Goal: Task Accomplishment & Management: Manage account settings

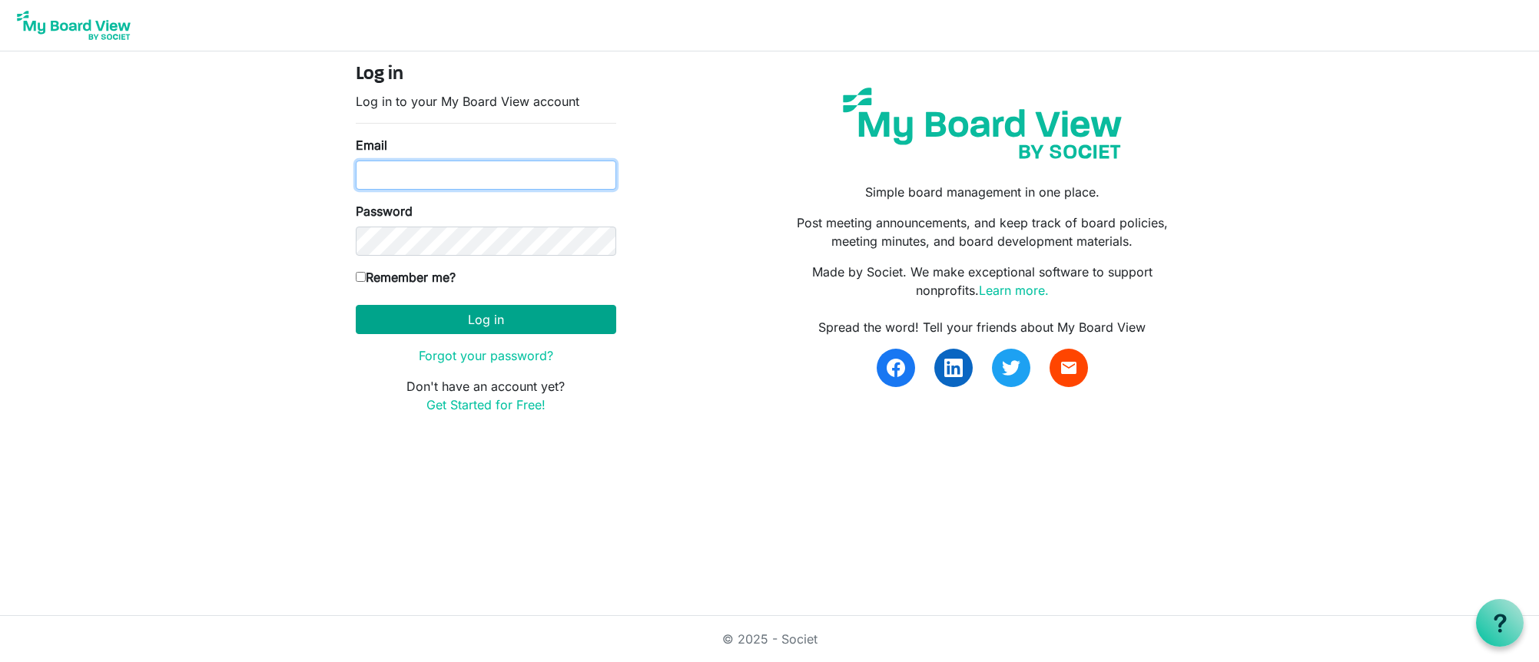
type input "wjoseph@porticocanada.ca"
click at [482, 318] on button "Log in" at bounding box center [486, 319] width 261 height 29
click at [482, 320] on button "Log in" at bounding box center [486, 319] width 261 height 29
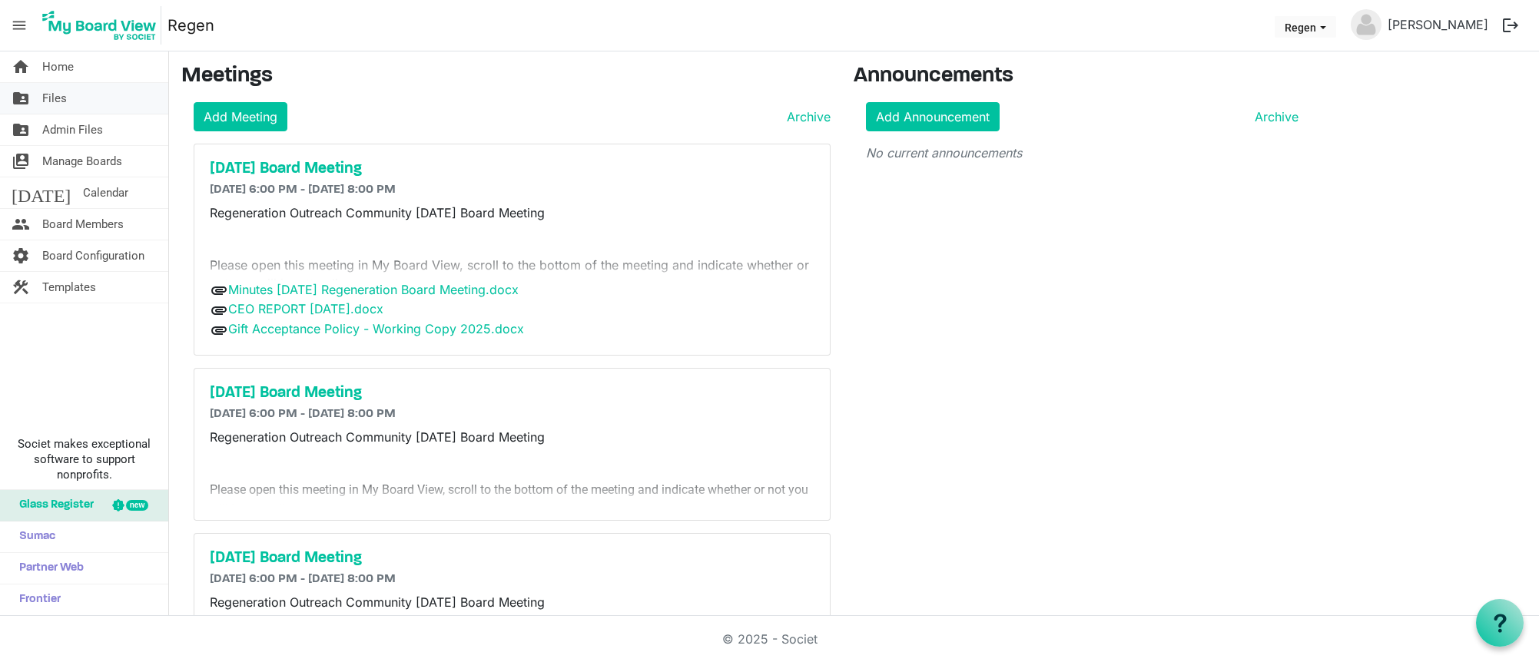
click at [57, 100] on span "Files" at bounding box center [54, 98] width 25 height 31
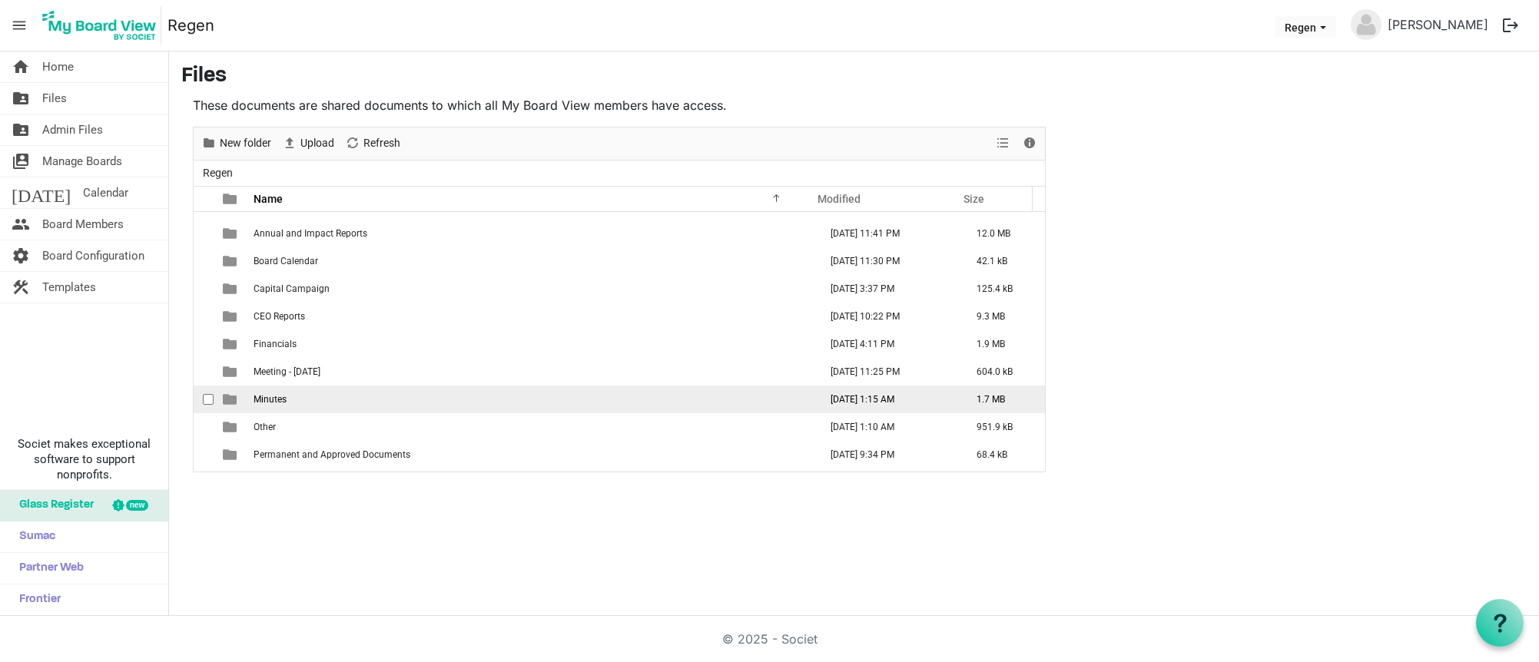
scroll to position [45, 0]
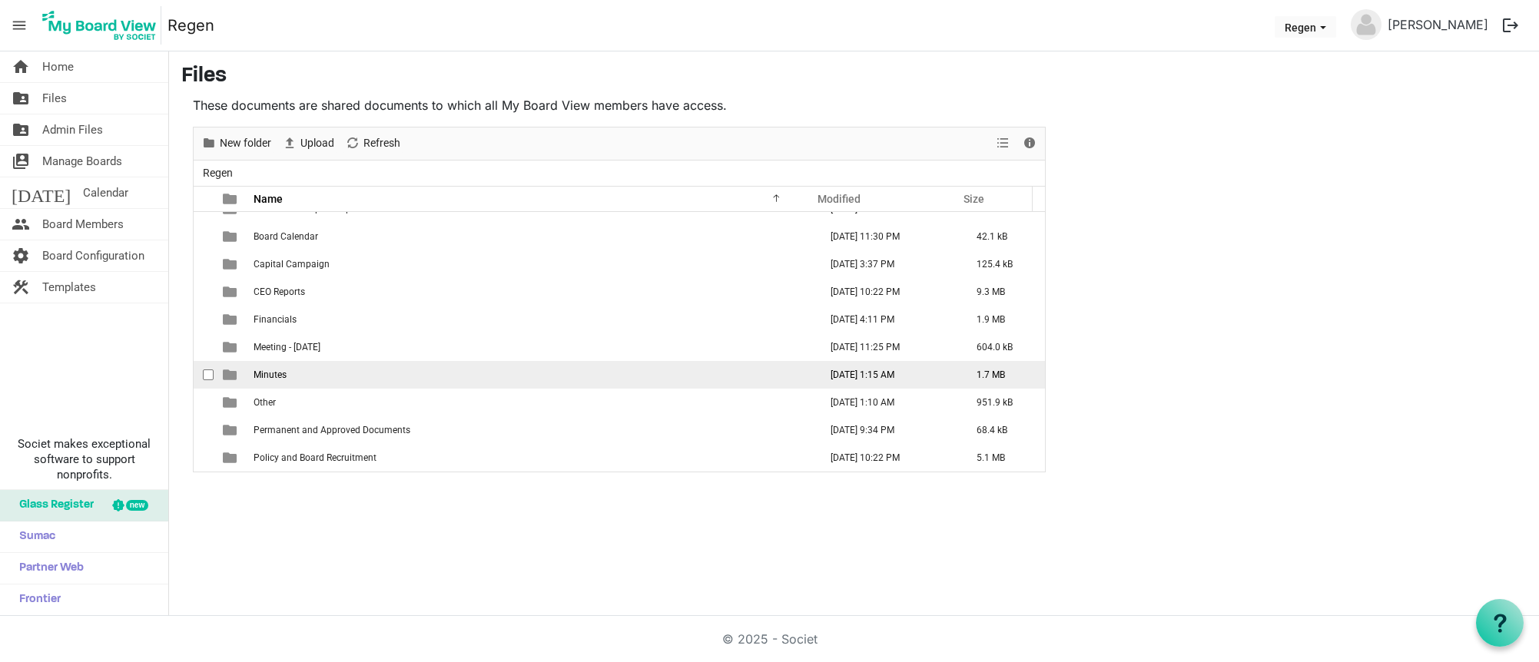
click at [296, 378] on td "Minutes" at bounding box center [532, 375] width 566 height 28
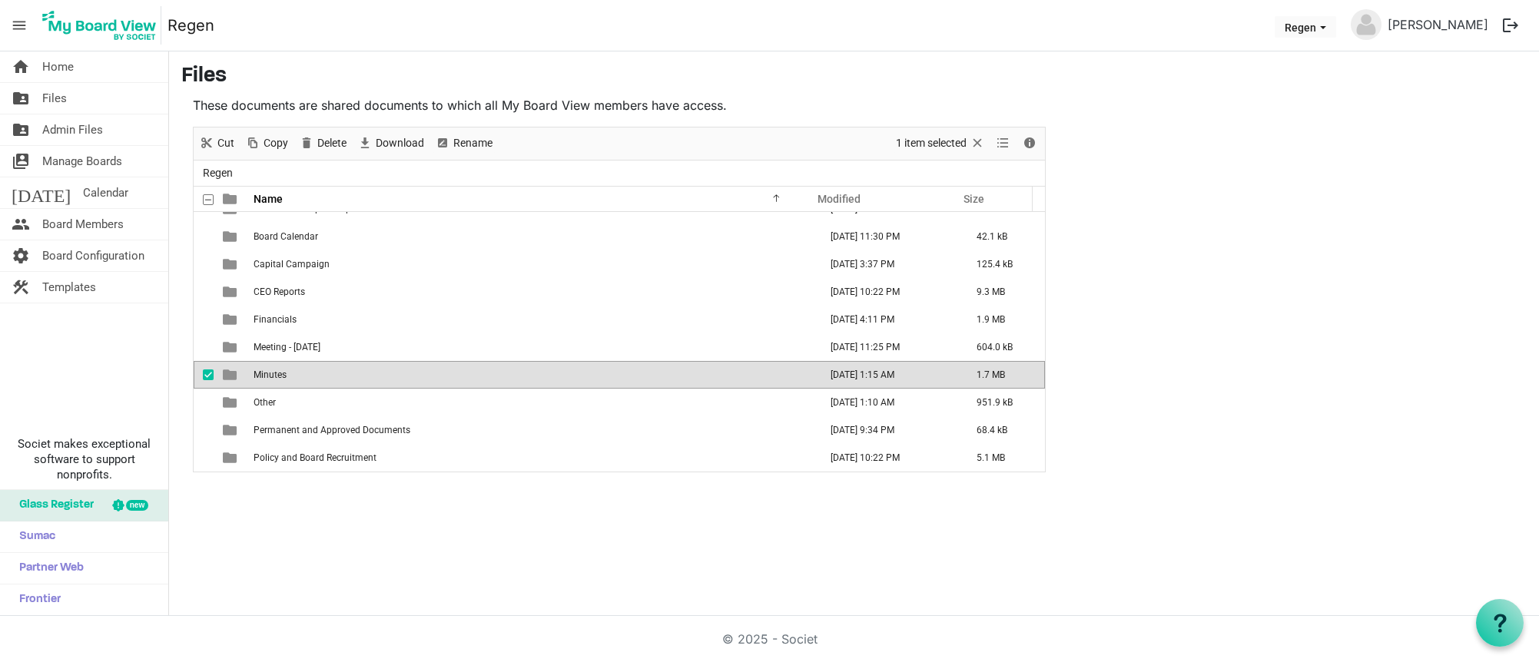
click at [214, 374] on div "checkbox" at bounding box center [212, 374] width 18 height 15
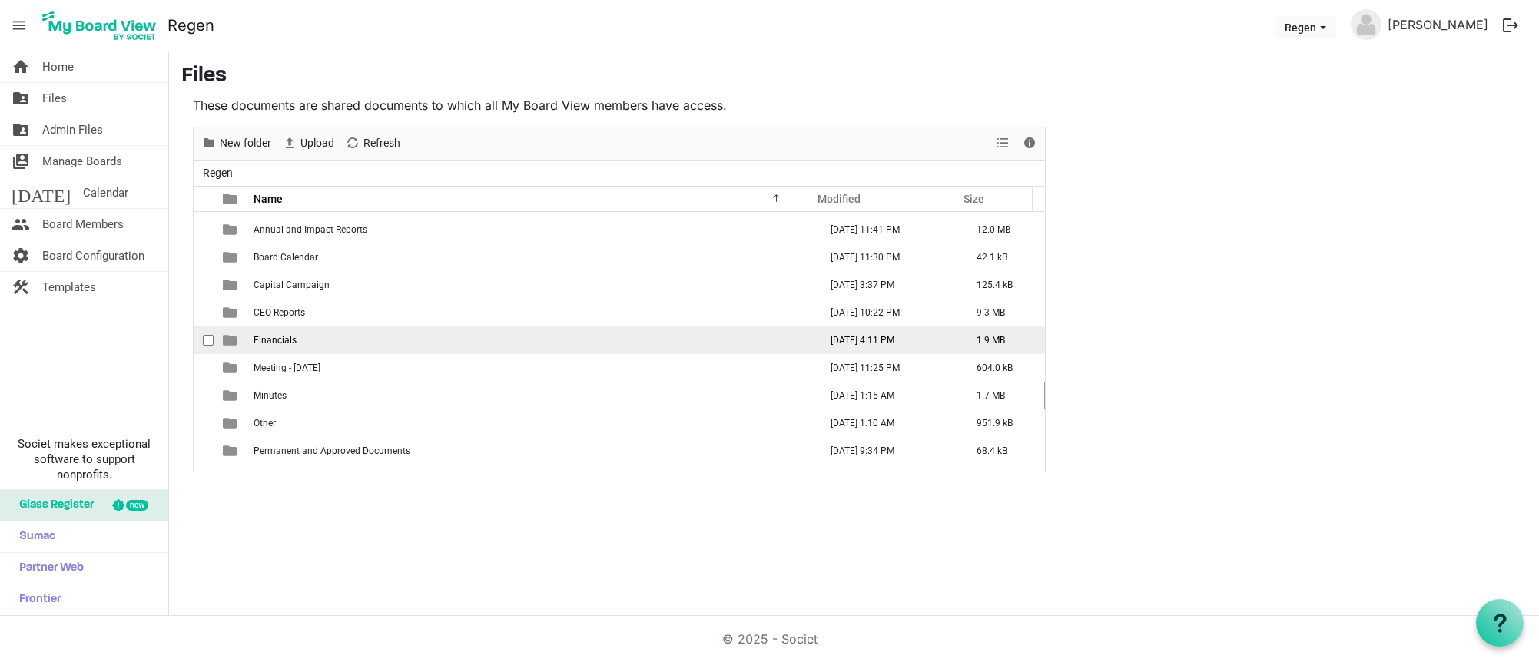
scroll to position [0, 0]
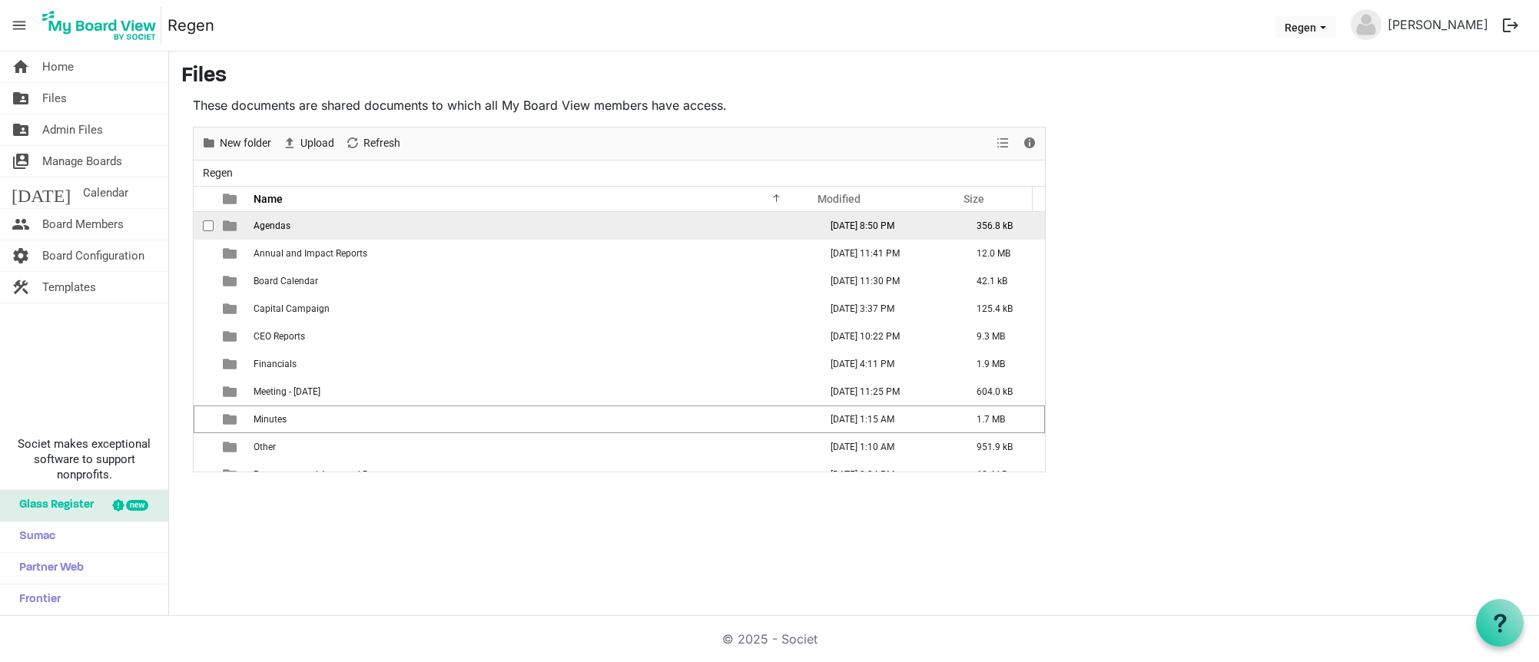
click at [265, 228] on span "Agendas" at bounding box center [272, 226] width 37 height 11
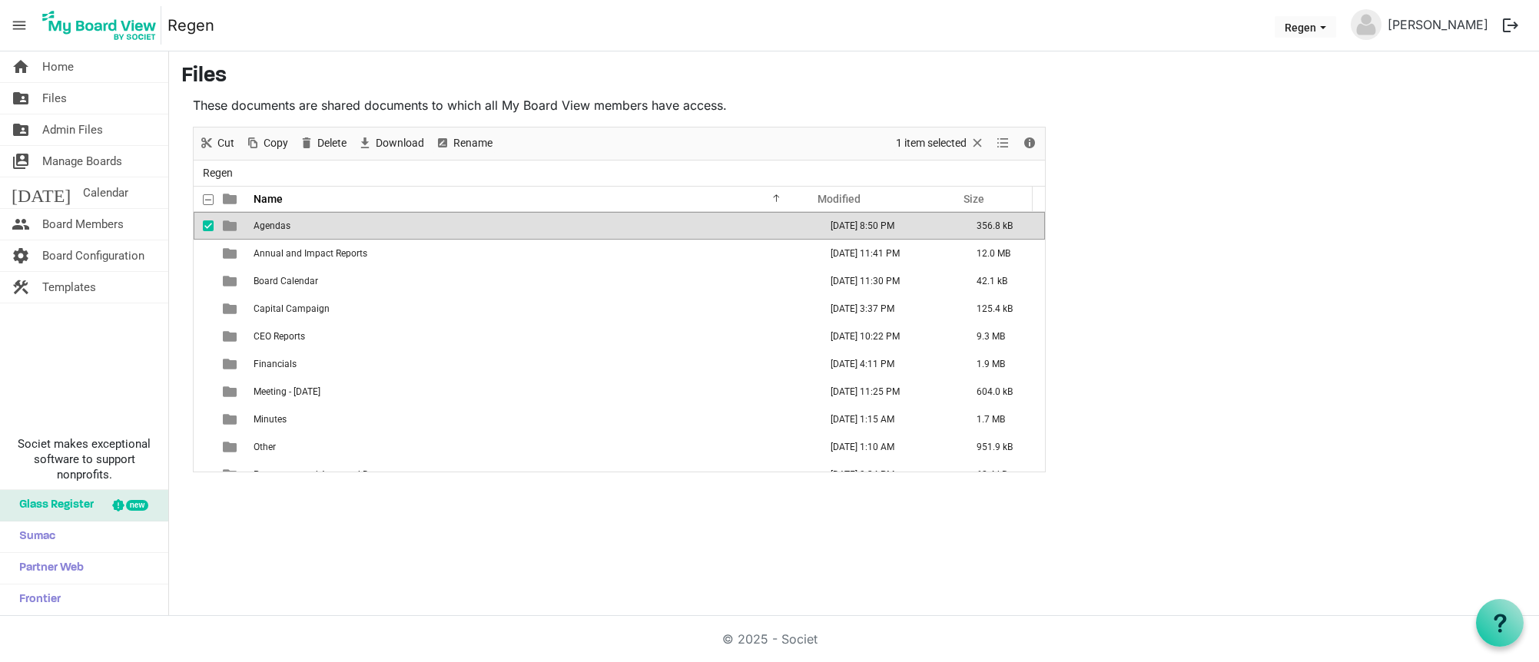
click at [274, 225] on span "Agendas" at bounding box center [272, 226] width 37 height 11
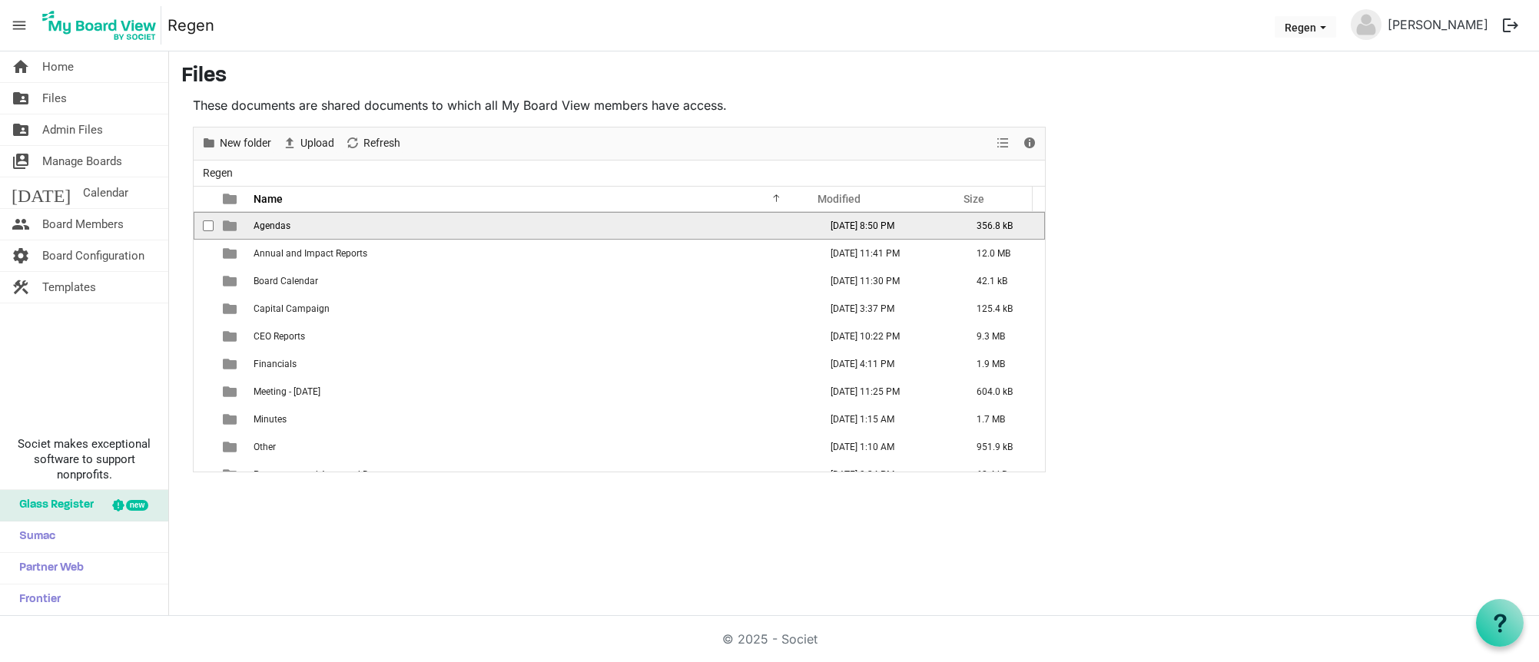
click at [274, 225] on span "Agendas" at bounding box center [272, 226] width 37 height 11
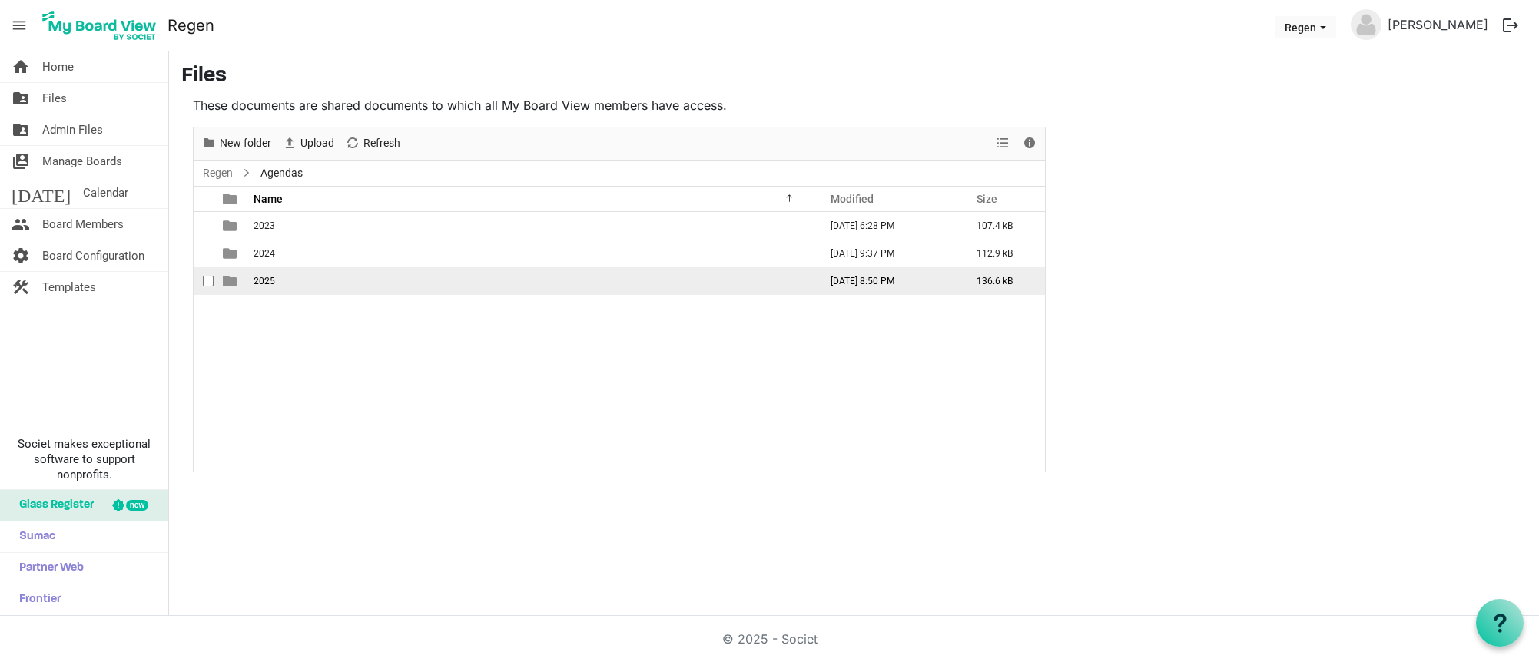
click at [276, 283] on td "2025" at bounding box center [532, 281] width 566 height 28
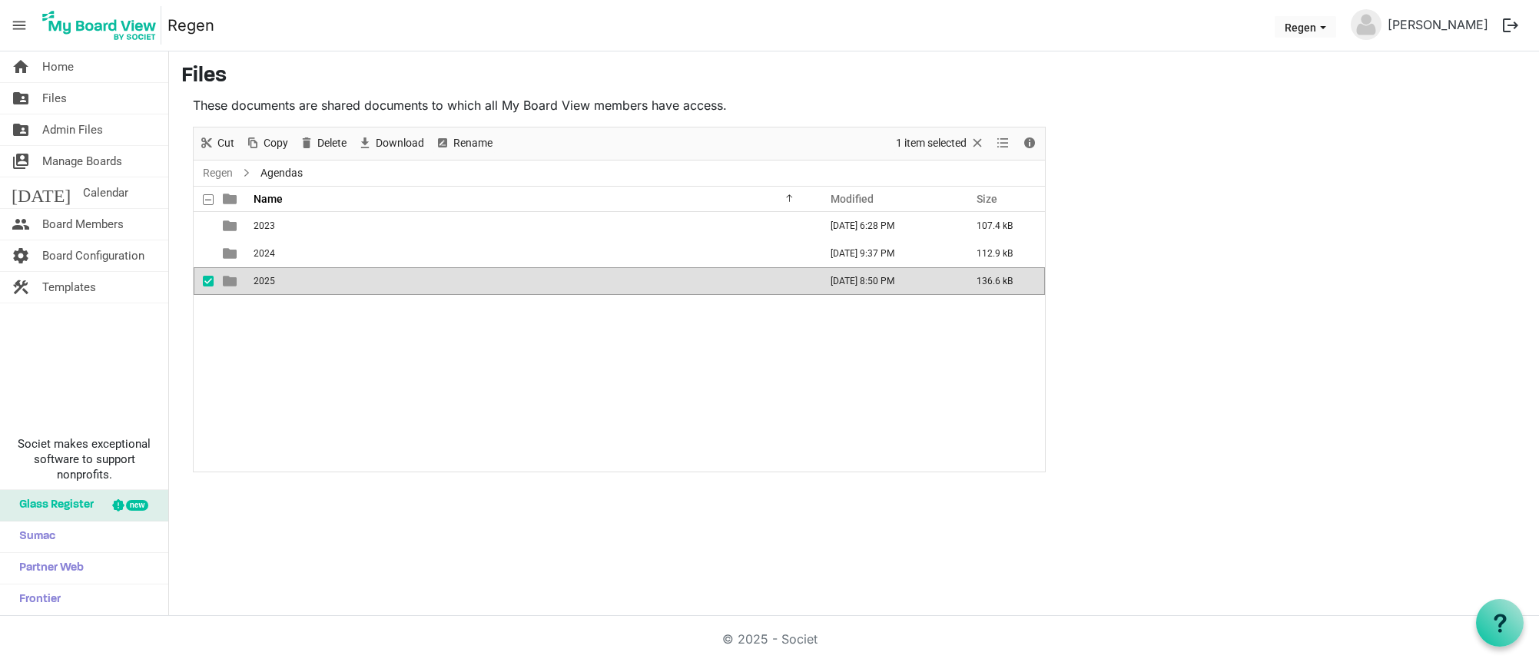
click at [276, 283] on td "2025" at bounding box center [532, 281] width 566 height 28
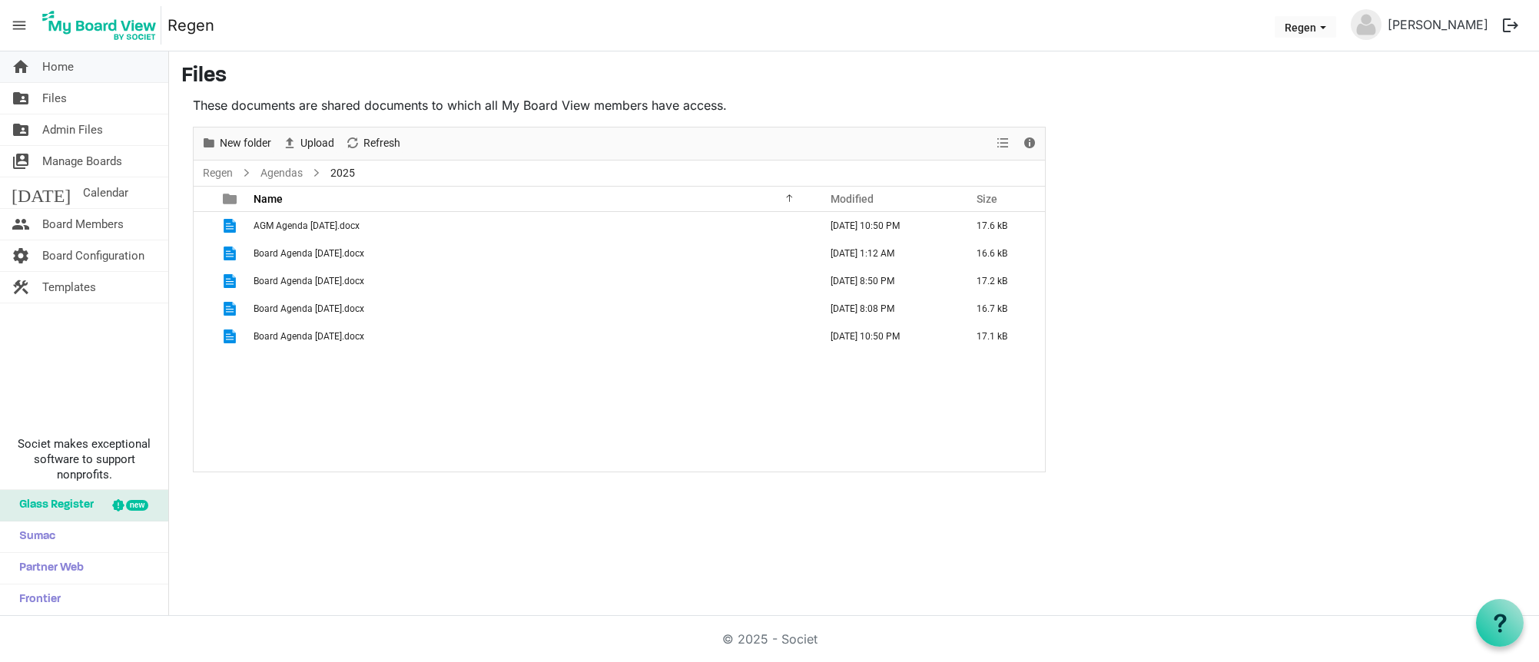
click at [62, 68] on span "Home" at bounding box center [58, 66] width 32 height 31
